Goal: Navigation & Orientation: Find specific page/section

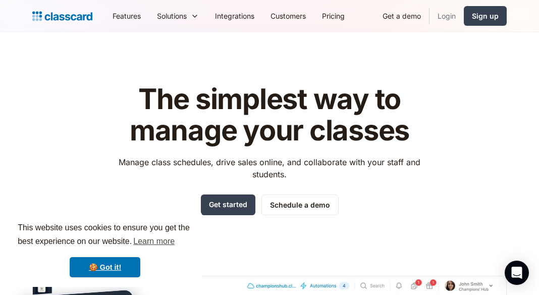
click at [445, 16] on link "Login" at bounding box center [446, 16] width 34 height 23
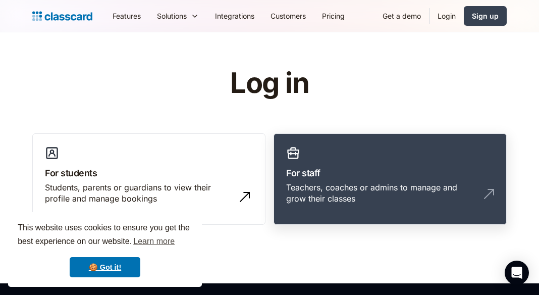
click at [305, 171] on h3 "For staff" at bounding box center [390, 173] width 208 height 14
